Goal: Find specific page/section: Find specific page/section

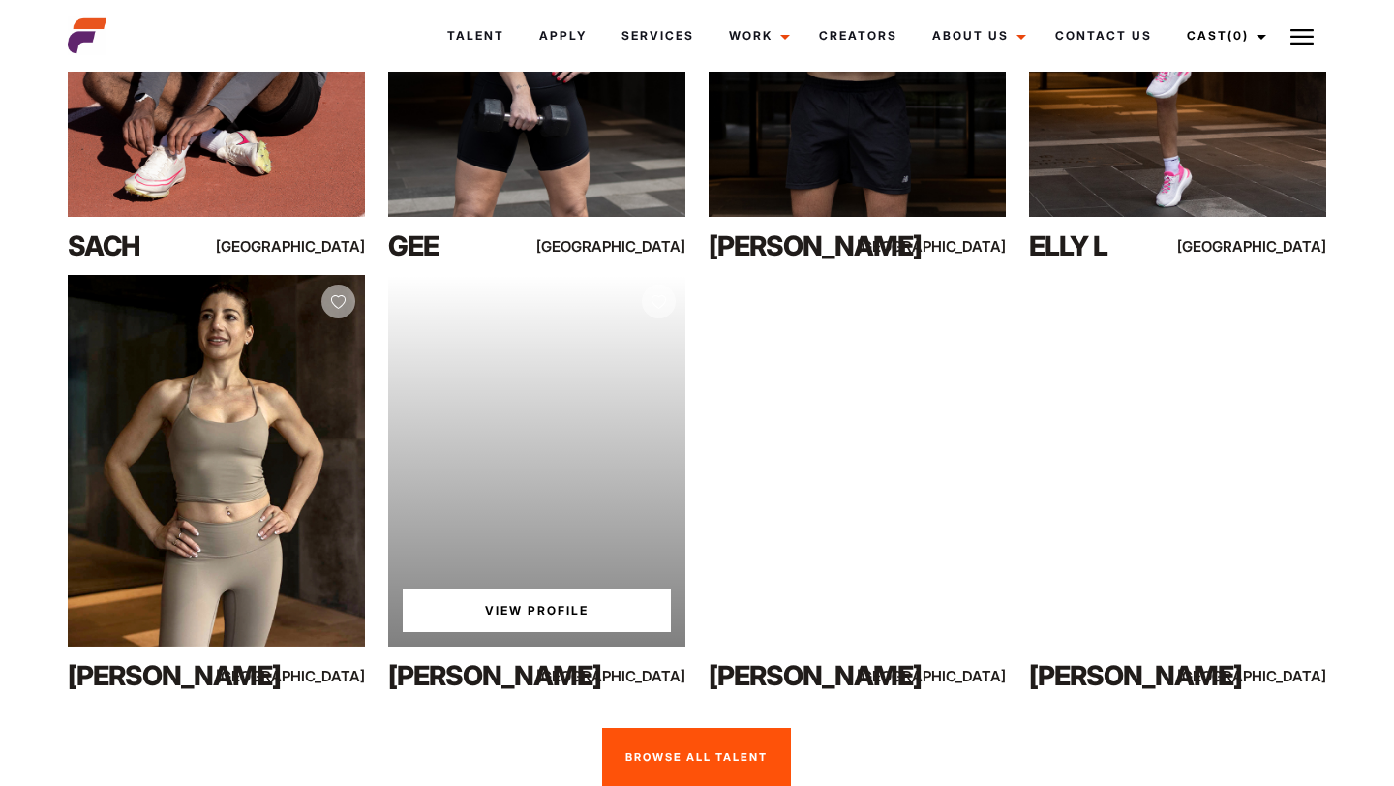
scroll to position [1170, 0]
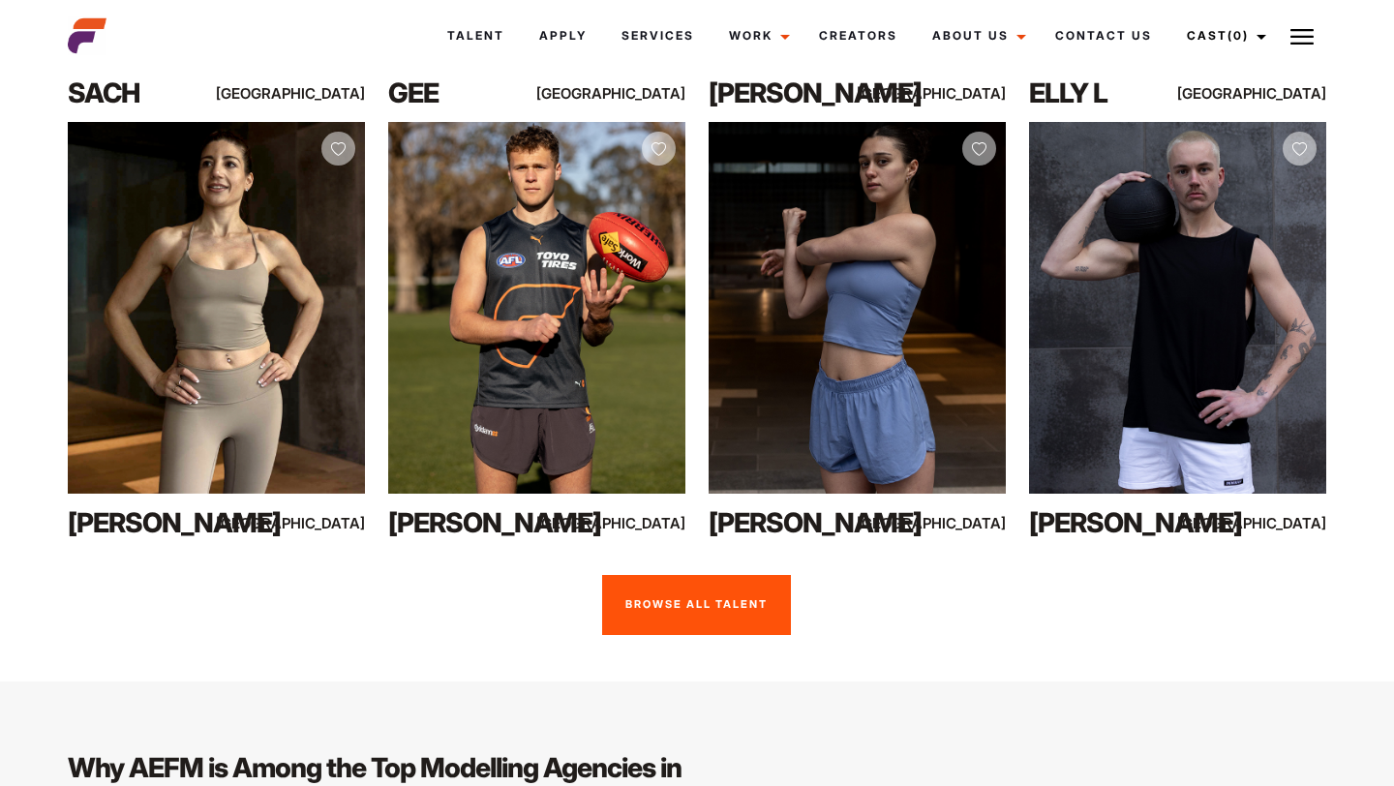
click at [674, 619] on link "Browse all talent" at bounding box center [696, 605] width 189 height 60
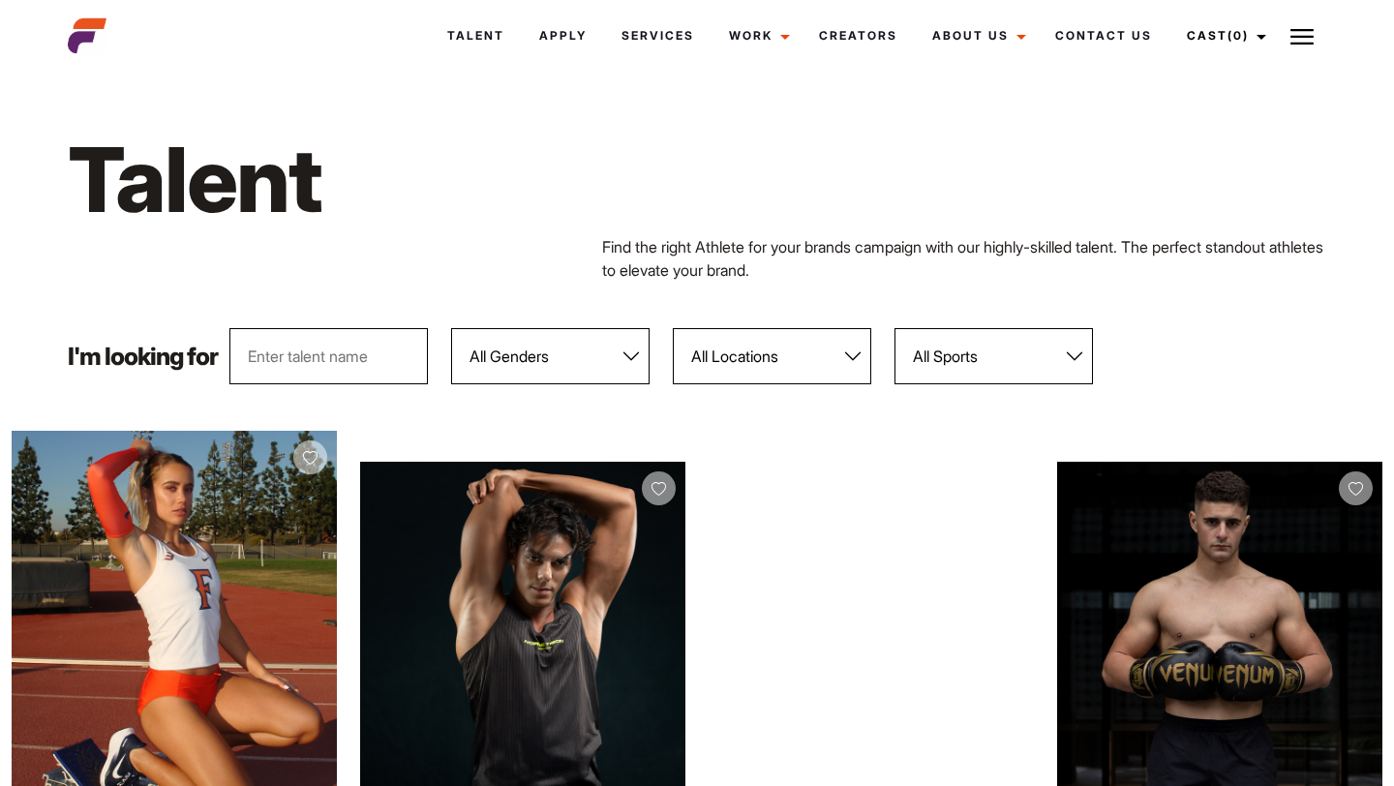
click at [577, 381] on select "All Genders [DEMOGRAPHIC_DATA] [DEMOGRAPHIC_DATA]" at bounding box center [550, 356] width 199 height 56
select select "103"
click at [451, 328] on select "All Genders [DEMOGRAPHIC_DATA] [DEMOGRAPHIC_DATA]" at bounding box center [550, 356] width 199 height 56
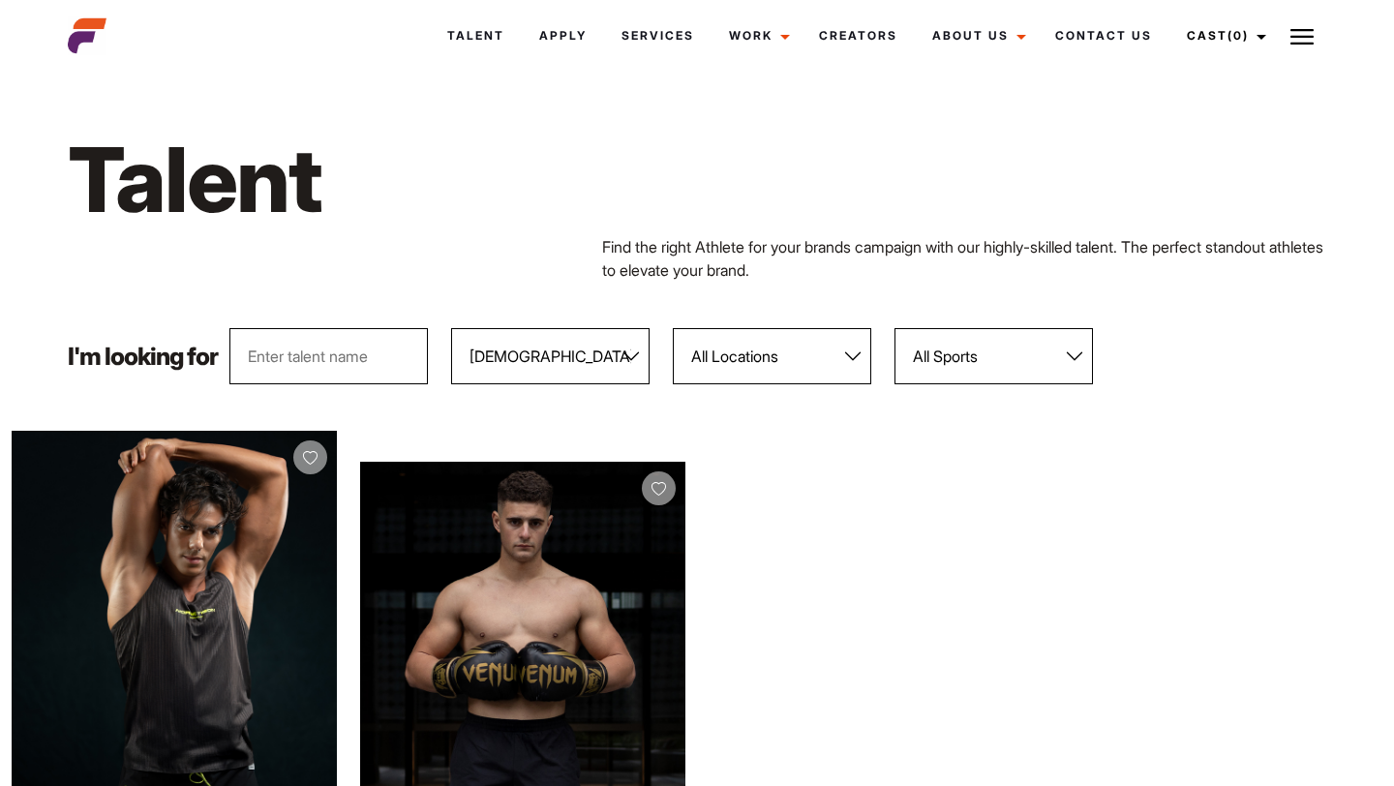
click at [938, 354] on select "All Sports 100 Meter Butterfly Acrobatics Aerial awareness Aerobics AFL Aflw Am…" at bounding box center [994, 356] width 199 height 56
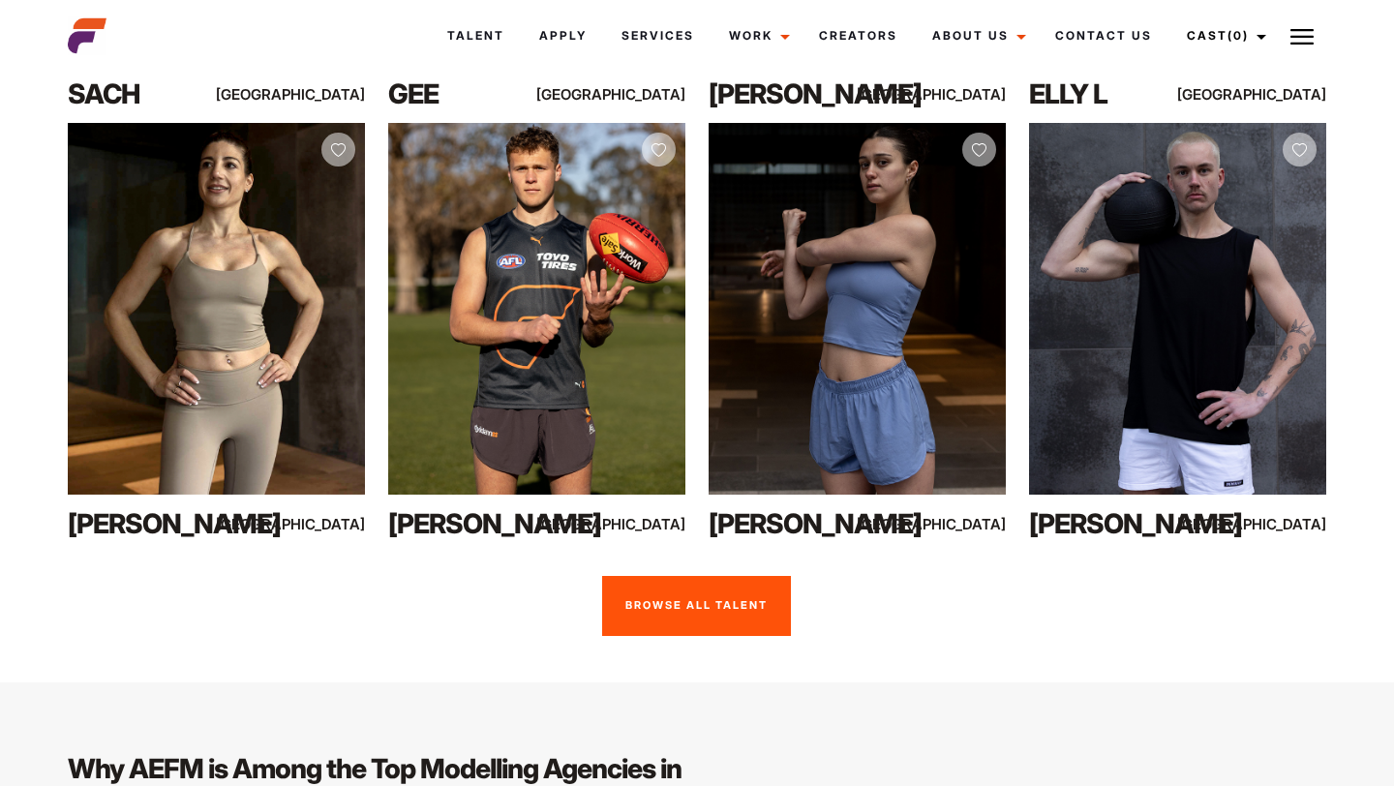
scroll to position [1170, 0]
